Goal: Task Accomplishment & Management: Manage account settings

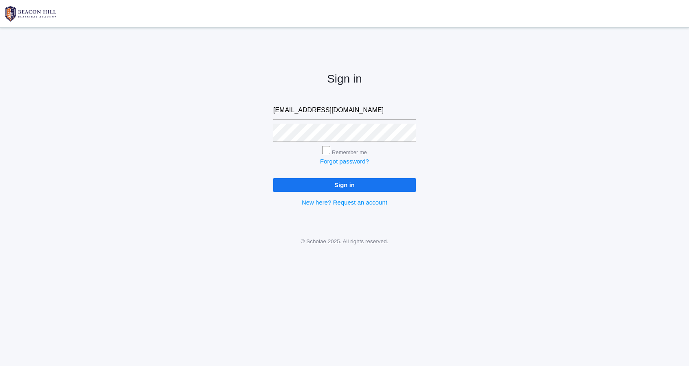
click at [129, 18] on link at bounding box center [344, 13] width 689 height 27
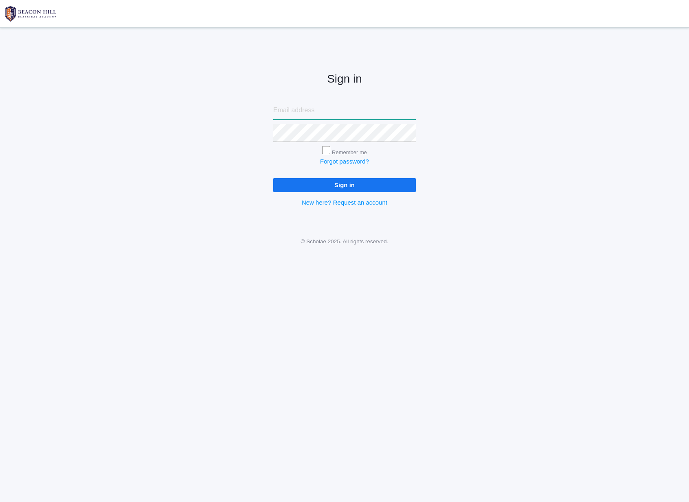
click at [372, 107] on input "email" at bounding box center [344, 110] width 142 height 18
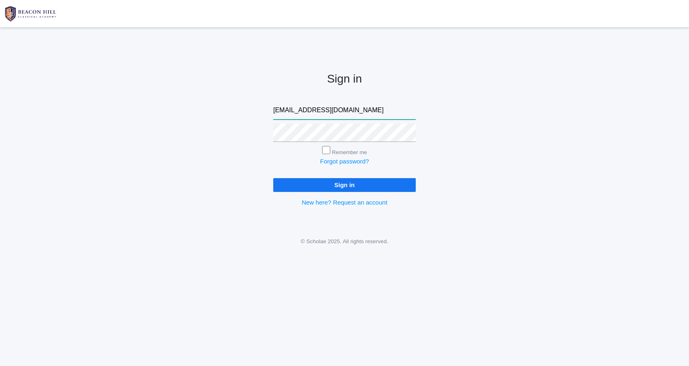
type input "[EMAIL_ADDRESS][DOMAIN_NAME]"
click at [327, 150] on input "Remember me" at bounding box center [326, 150] width 8 height 8
checkbox input "true"
click at [375, 187] on input "Sign in" at bounding box center [344, 184] width 142 height 13
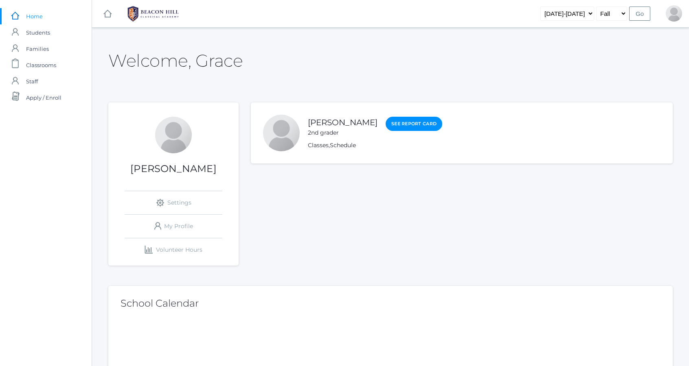
click at [162, 18] on img at bounding box center [153, 14] width 61 height 20
click at [166, 18] on img at bounding box center [153, 14] width 61 height 20
click at [106, 15] on rect at bounding box center [108, 14] width 10 height 10
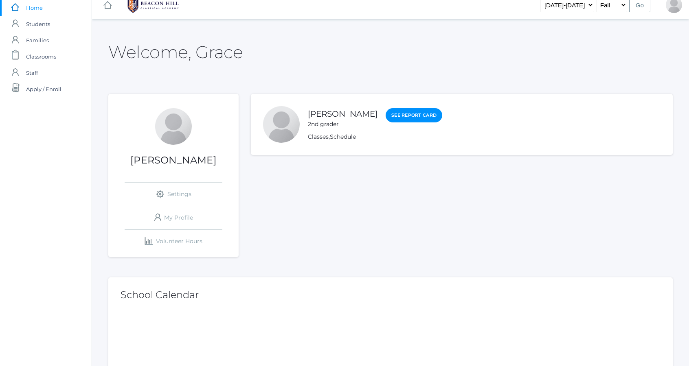
click at [109, 12] on link "icons/ui/navigation/home Created with Sketch." at bounding box center [107, 4] width 8 height 27
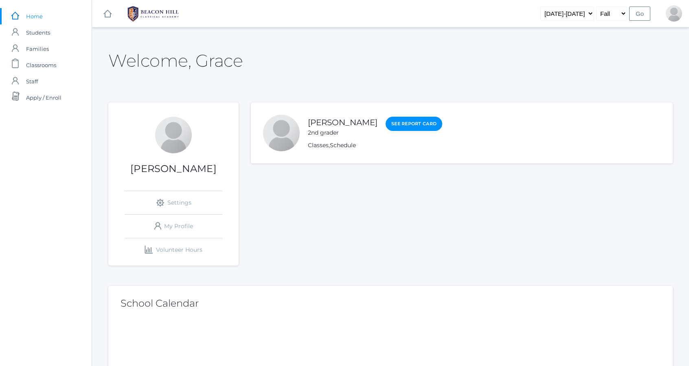
click at [505, 2] on div "icons/ui/navigation/hamburger Created with Sketch. icons/ui/navigation/home Cre…" at bounding box center [390, 13] width 597 height 27
